Goal: Information Seeking & Learning: Learn about a topic

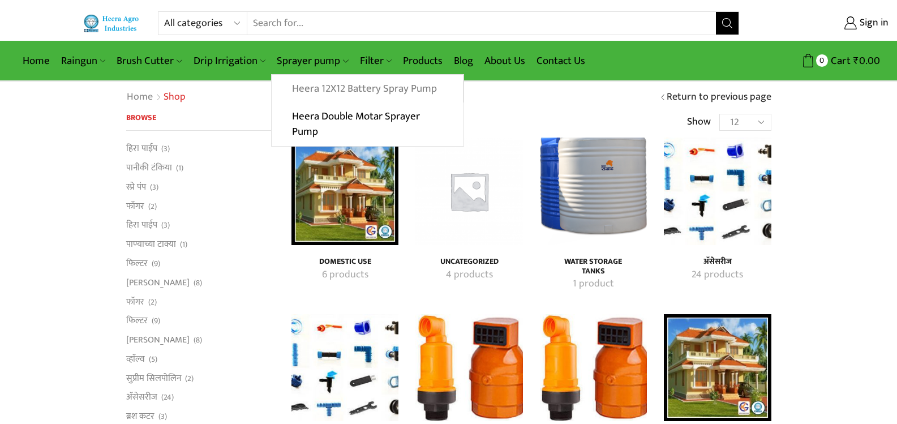
click at [331, 86] on link "Heera 12X12 Battery Spray Pump" at bounding box center [367, 89] width 191 height 28
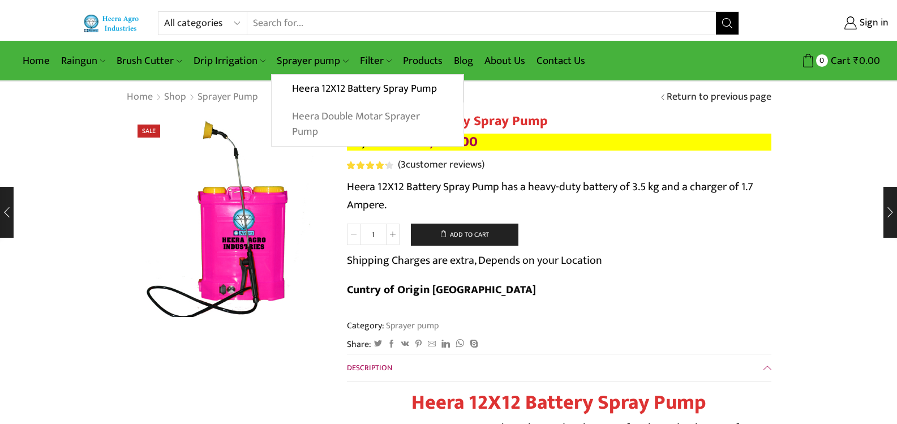
click at [332, 118] on link "Heera Double Motar Sprayer Pump" at bounding box center [367, 124] width 191 height 44
